Goal: Browse casually: Explore the website without a specific task or goal

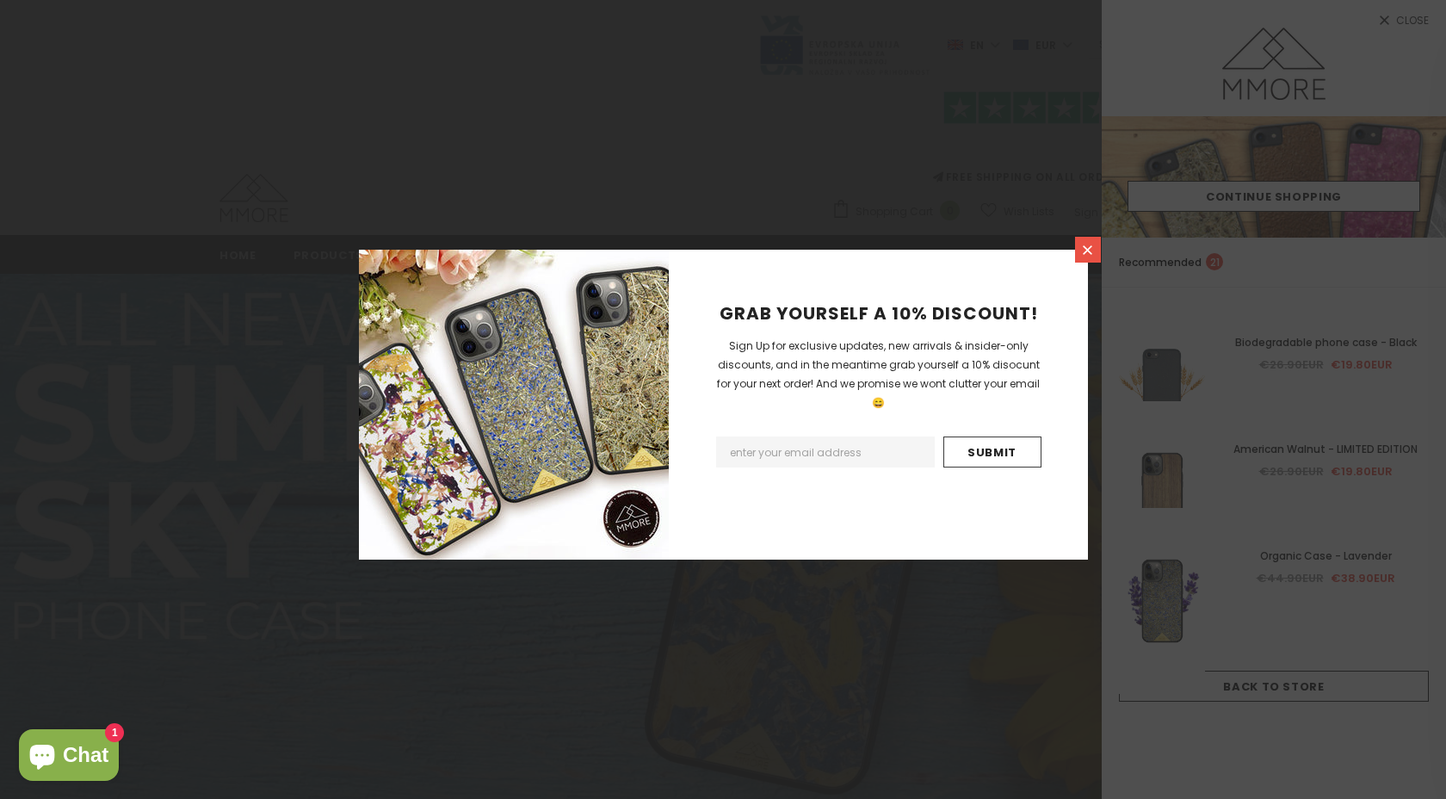
click at [1091, 250] on icon at bounding box center [1087, 250] width 15 height 15
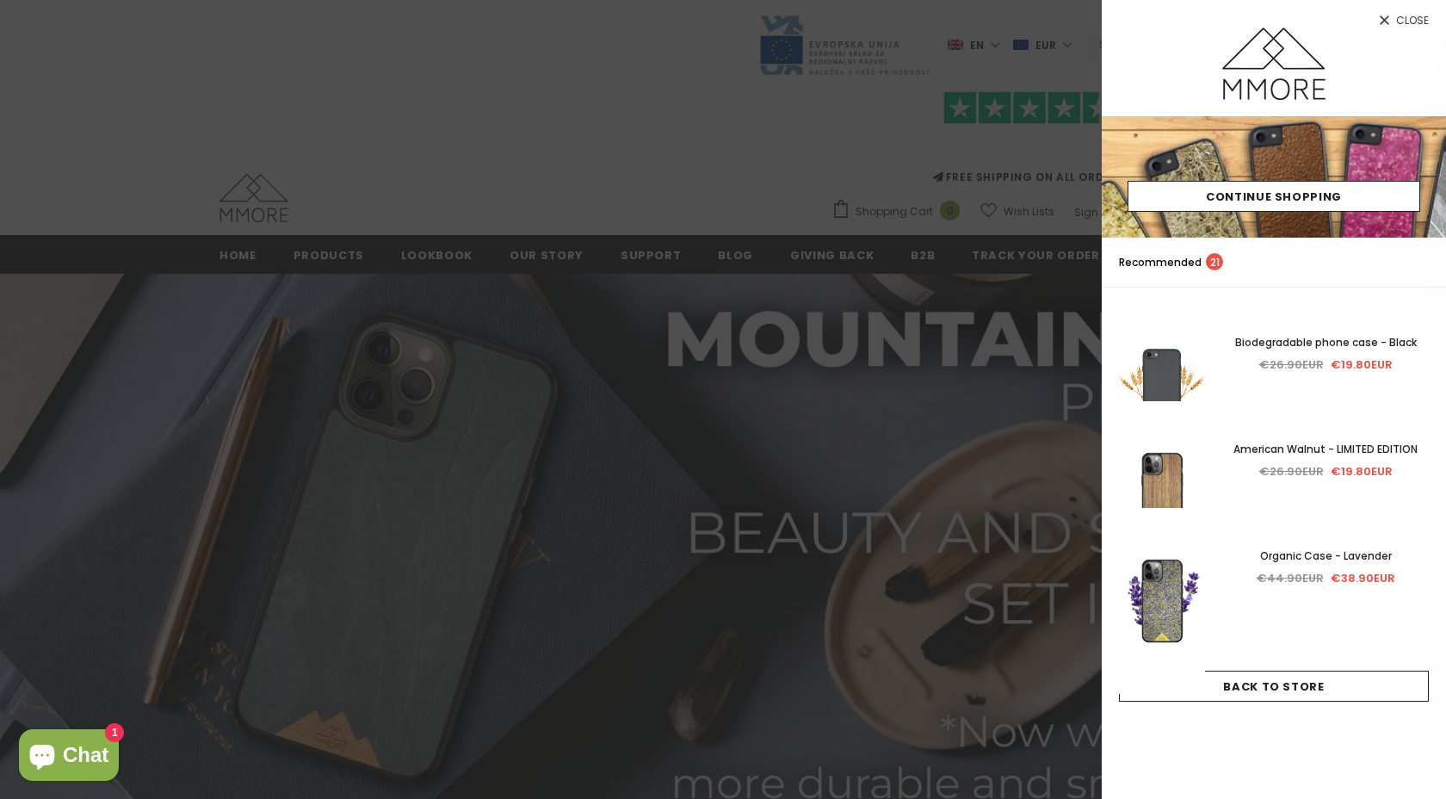
click at [1396, 24] on link "Close" at bounding box center [1274, 14] width 344 height 28
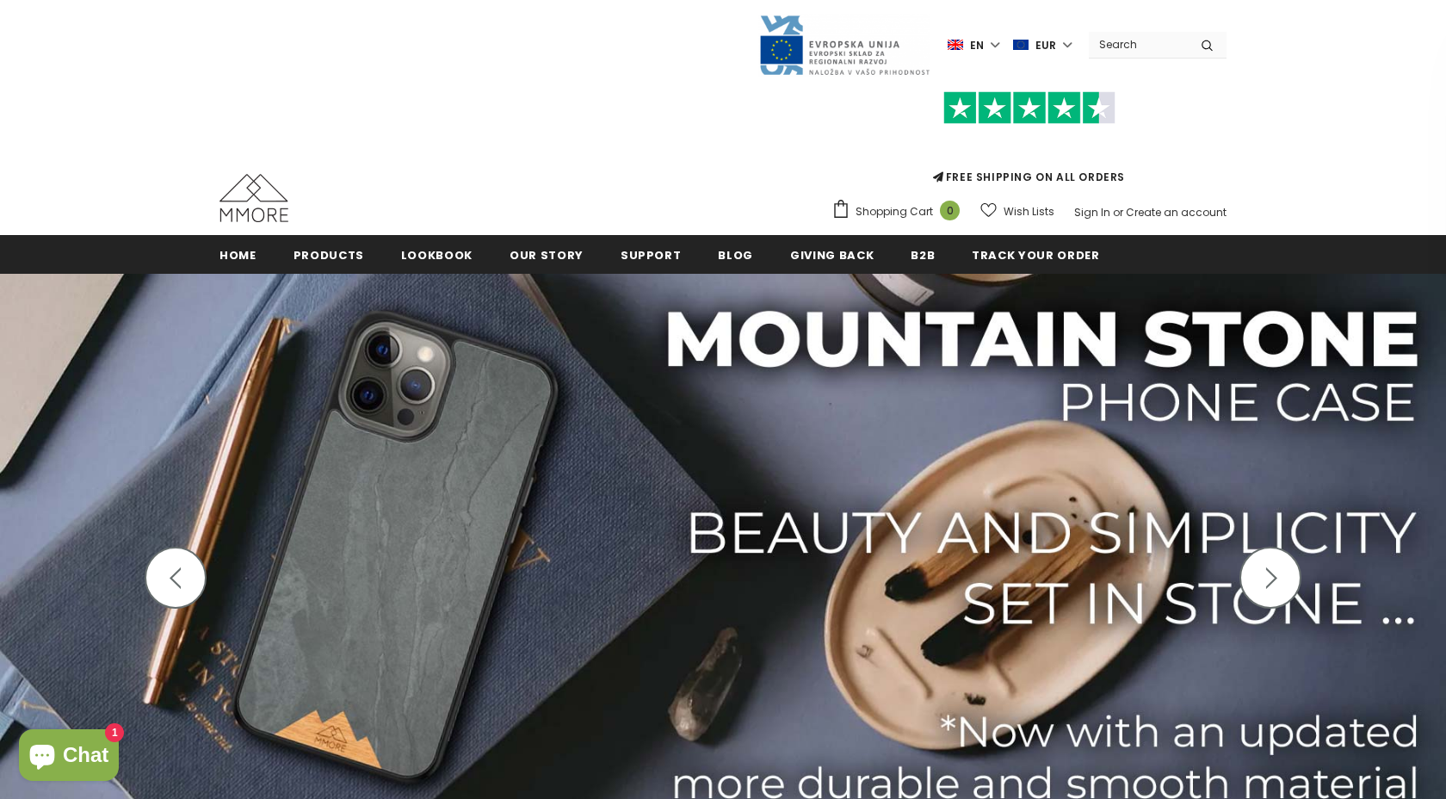
scroll to position [145, 0]
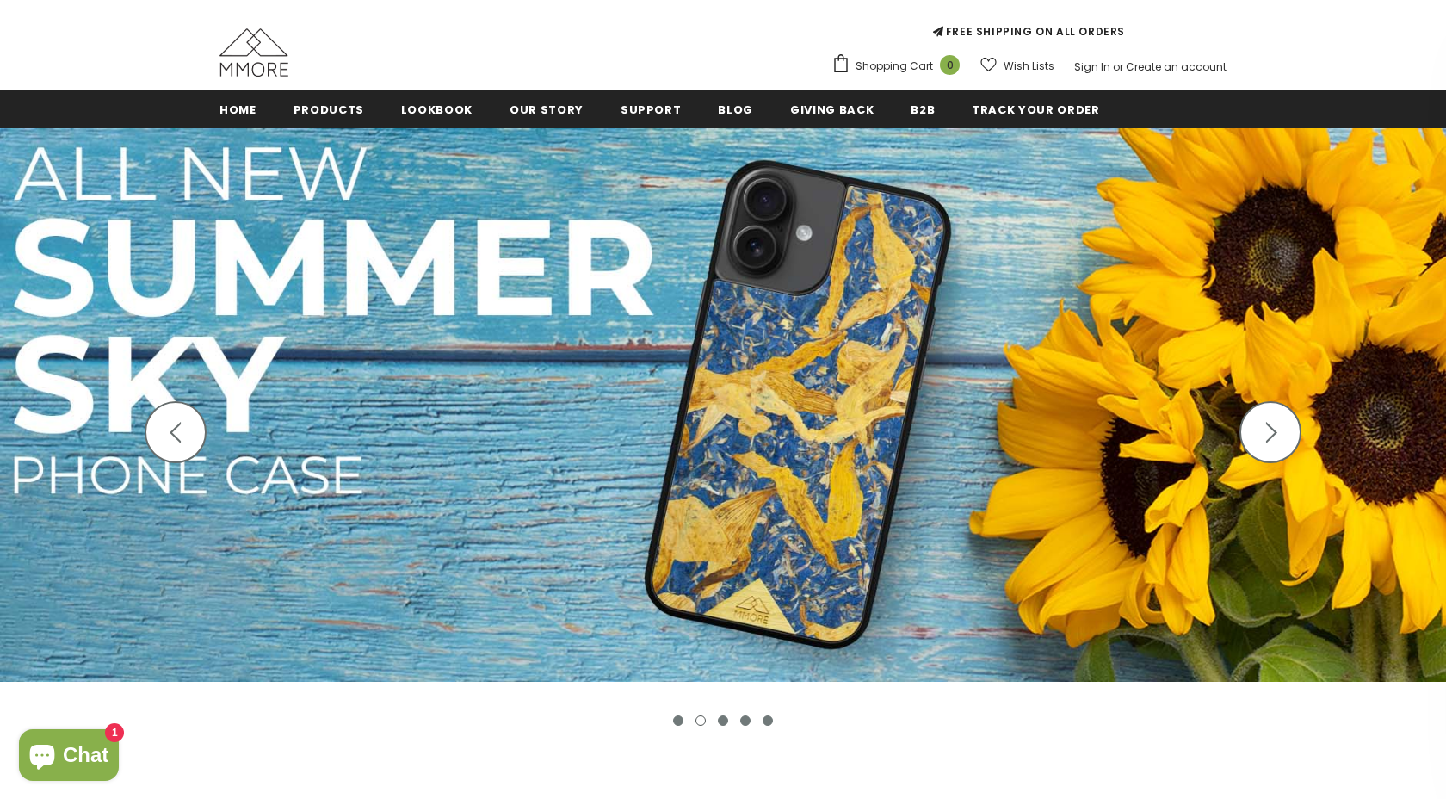
click at [157, 440] on button "button" at bounding box center [176, 432] width 62 height 62
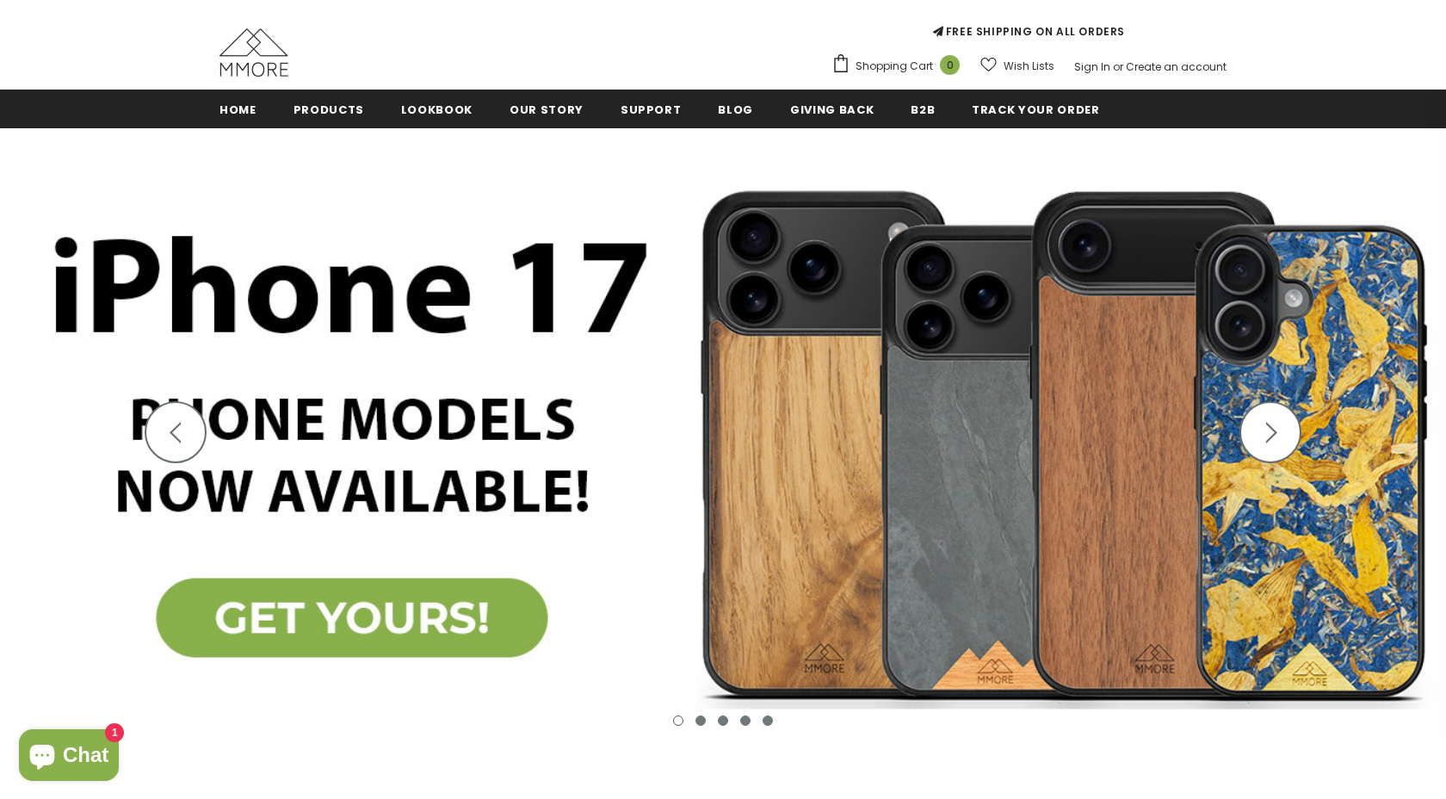
click at [356, 615] on img at bounding box center [723, 445] width 1446 height 634
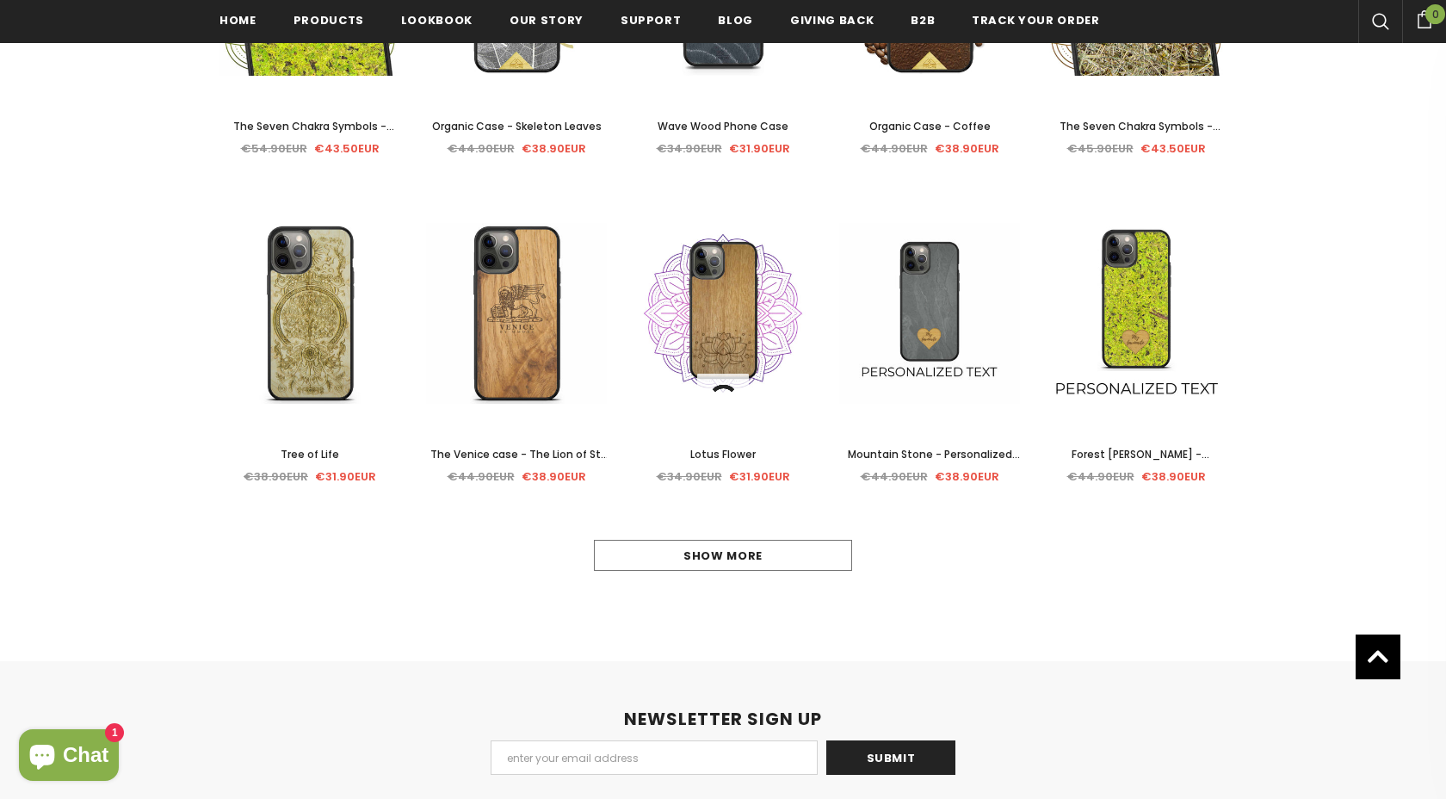
scroll to position [1793, 0]
